Goal: Find specific page/section: Find specific page/section

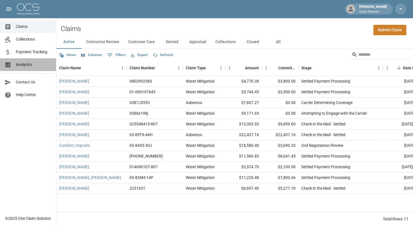
click at [35, 64] on span "Analytics" at bounding box center [34, 65] width 36 height 6
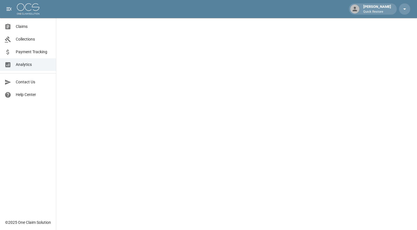
click at [22, 28] on span "Claims" at bounding box center [34, 27] width 36 height 6
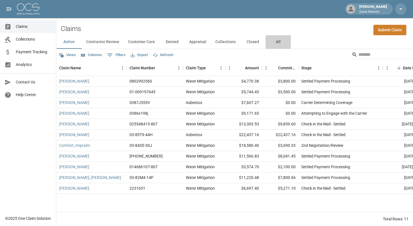
click at [276, 43] on button "All" at bounding box center [278, 42] width 25 height 14
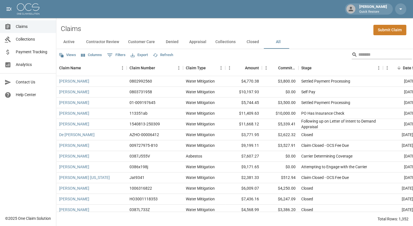
click at [362, 56] on input "Search" at bounding box center [381, 54] width 45 height 9
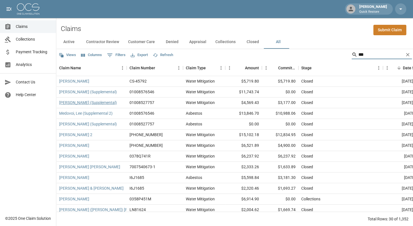
type input "***"
click at [95, 102] on link "[PERSON_NAME] (Supplemental)" at bounding box center [88, 103] width 58 height 6
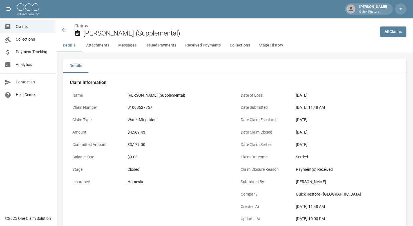
click at [34, 28] on span "Claims" at bounding box center [34, 27] width 36 height 6
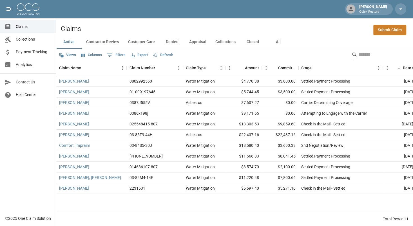
click at [36, 66] on span "Analytics" at bounding box center [34, 65] width 36 height 6
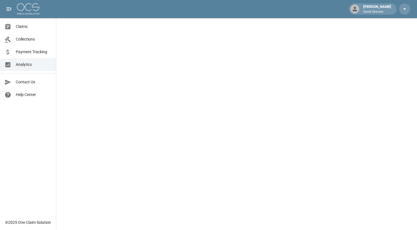
click at [31, 31] on link "Claims" at bounding box center [28, 26] width 56 height 13
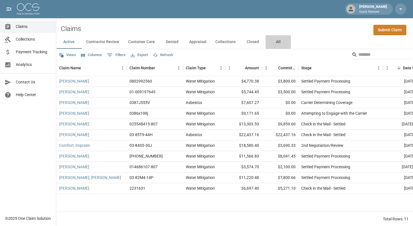
drag, startPoint x: 275, startPoint y: 44, endPoint x: 288, endPoint y: 51, distance: 14.8
click at [275, 44] on button "All" at bounding box center [278, 42] width 25 height 14
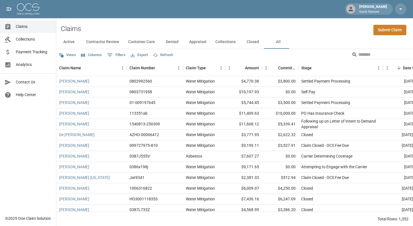
click at [28, 66] on span "Analytics" at bounding box center [34, 65] width 36 height 6
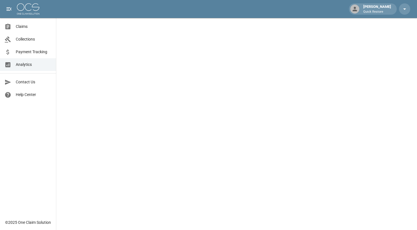
click at [35, 27] on span "Claims" at bounding box center [34, 27] width 36 height 6
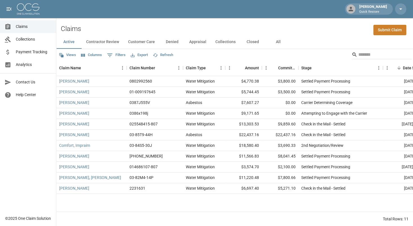
click at [277, 40] on button "All" at bounding box center [278, 42] width 25 height 14
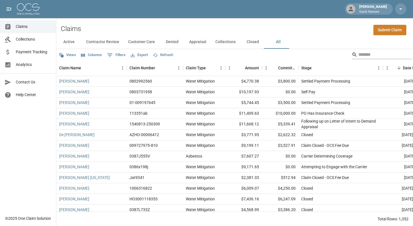
click at [362, 52] on input "Search" at bounding box center [381, 54] width 45 height 9
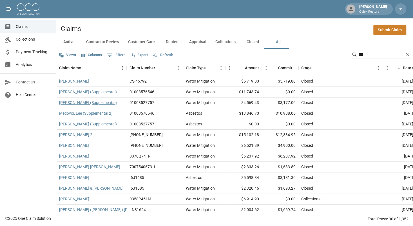
type input "***"
click at [73, 104] on link "[PERSON_NAME] (Supplemental)" at bounding box center [88, 103] width 58 height 6
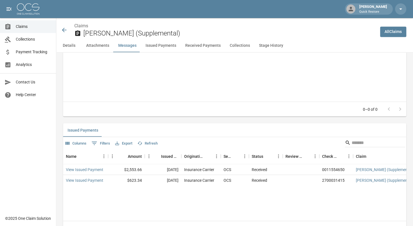
scroll to position [563, 0]
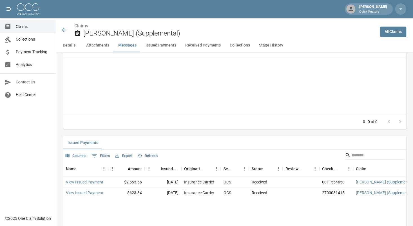
click at [35, 26] on span "Claims" at bounding box center [34, 27] width 36 height 6
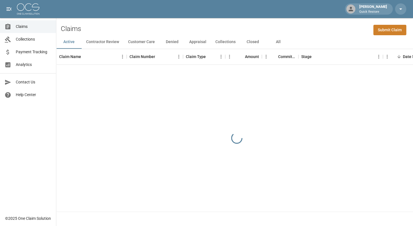
click at [29, 63] on span "Analytics" at bounding box center [34, 65] width 36 height 6
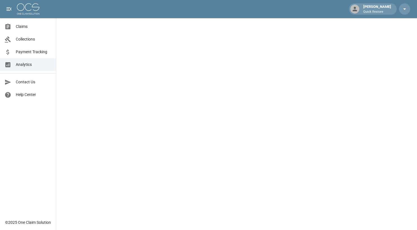
click at [34, 26] on span "Claims" at bounding box center [34, 27] width 36 height 6
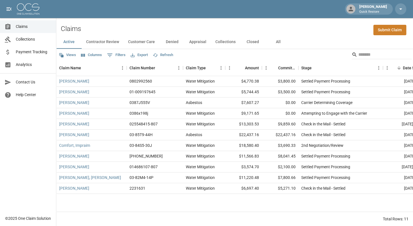
click at [44, 63] on span "Analytics" at bounding box center [34, 65] width 36 height 6
